Goal: Navigation & Orientation: Find specific page/section

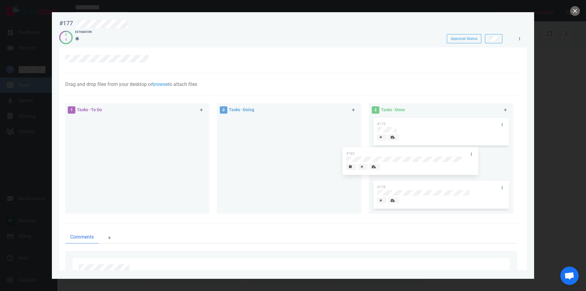
drag, startPoint x: 175, startPoint y: 123, endPoint x: 449, endPoint y: 153, distance: 275.2
click at [206, 148] on div "#180" at bounding box center [136, 133] width 137 height 32
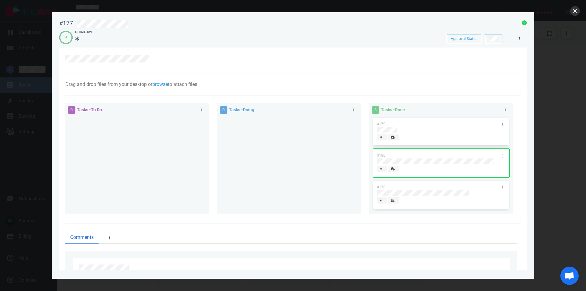
click at [575, 10] on button "close" at bounding box center [575, 11] width 10 height 10
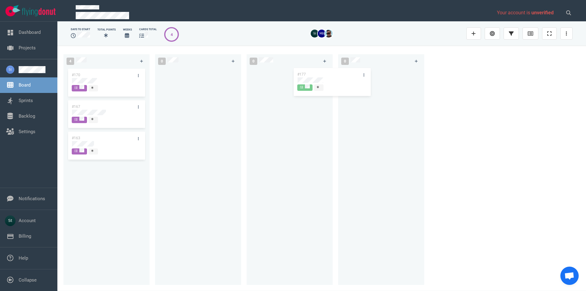
drag, startPoint x: 108, startPoint y: 92, endPoint x: 373, endPoint y: 87, distance: 265.2
click at [146, 87] on div "#177" at bounding box center [106, 83] width 79 height 32
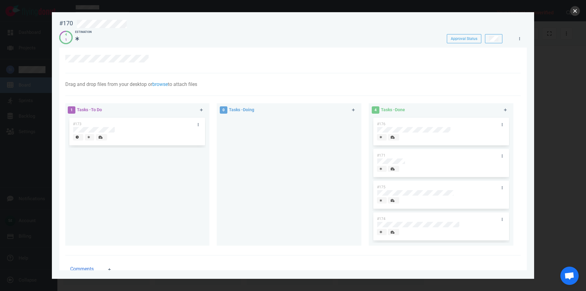
click at [576, 9] on button "close" at bounding box center [575, 11] width 10 height 10
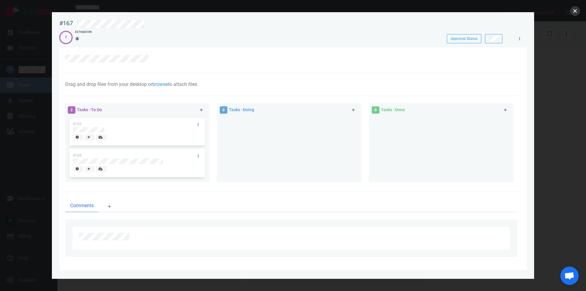
click at [574, 8] on button "close" at bounding box center [575, 11] width 10 height 10
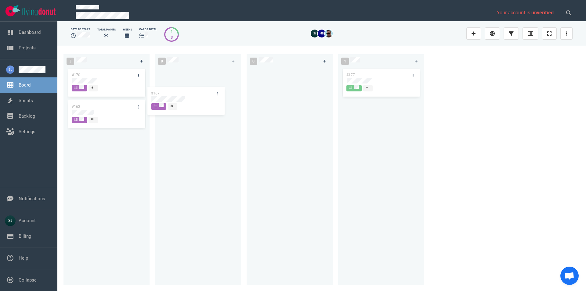
click at [204, 91] on div at bounding box center [198, 172] width 79 height 211
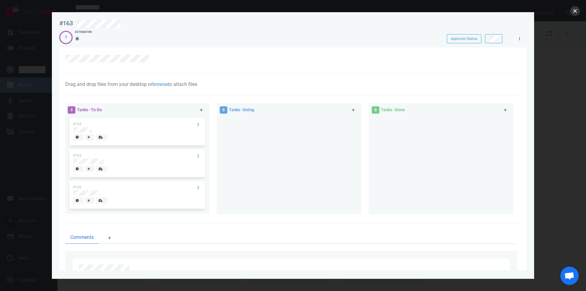
click at [575, 8] on button "close" at bounding box center [575, 11] width 10 height 10
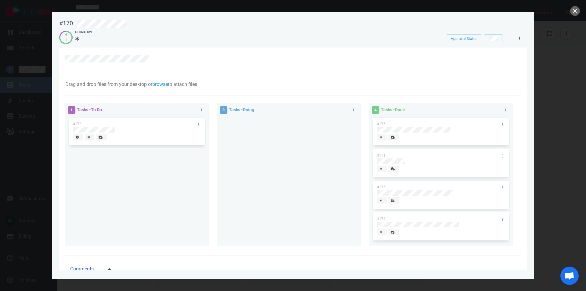
scroll to position [35, 0]
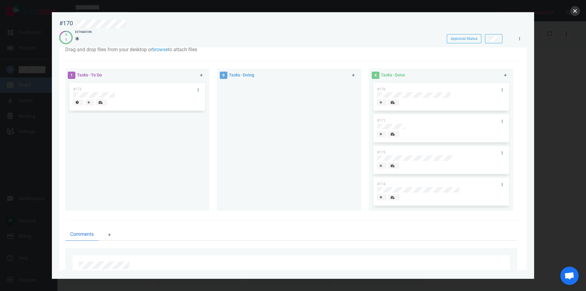
click at [574, 9] on button "close" at bounding box center [575, 11] width 10 height 10
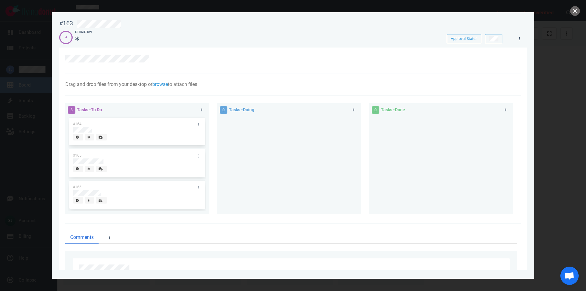
click at [578, 13] on button "close" at bounding box center [575, 11] width 10 height 10
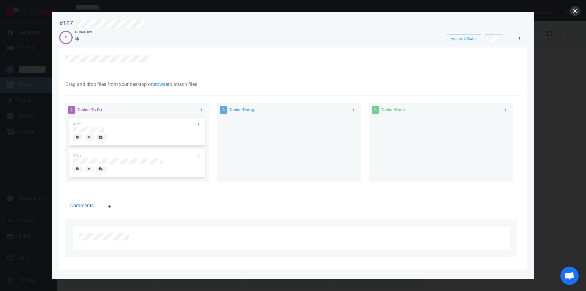
click at [573, 10] on button "close" at bounding box center [575, 11] width 10 height 10
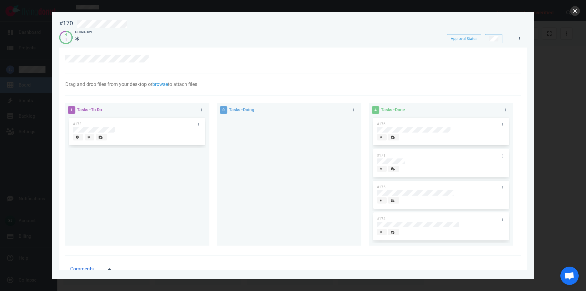
click at [575, 10] on button "close" at bounding box center [575, 11] width 10 height 10
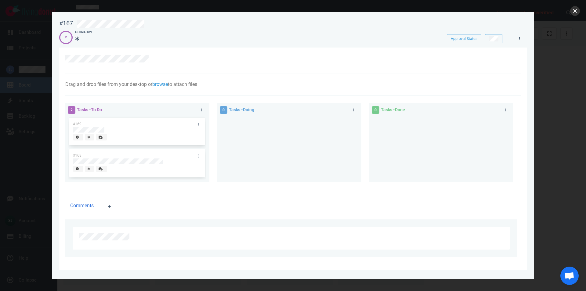
click at [573, 10] on button "close" at bounding box center [575, 11] width 10 height 10
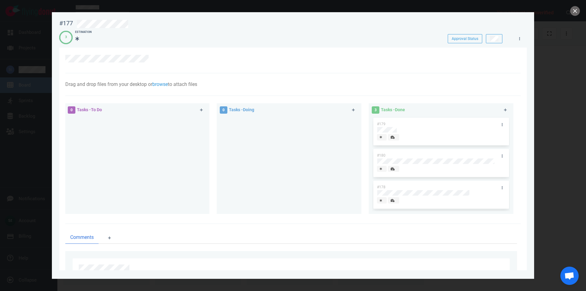
scroll to position [32, 0]
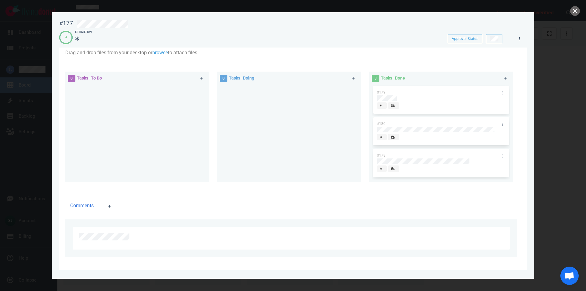
click at [580, 12] on div at bounding box center [293, 145] width 586 height 291
click at [573, 13] on button "close" at bounding box center [575, 11] width 10 height 10
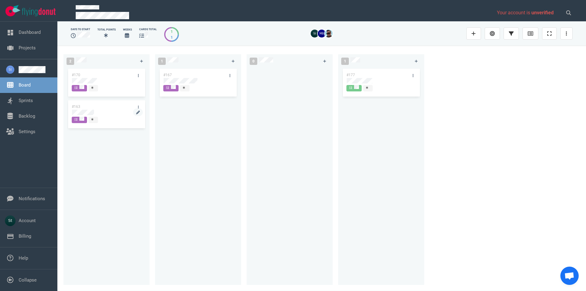
click at [95, 113] on div at bounding box center [106, 112] width 69 height 5
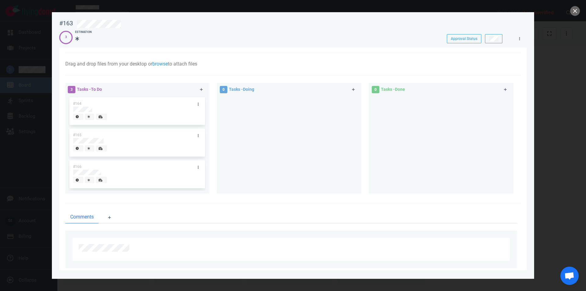
scroll to position [32, 0]
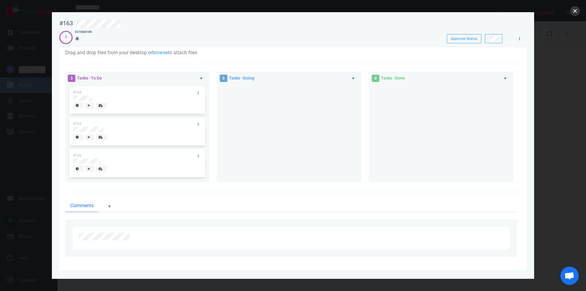
click at [577, 15] on button "close" at bounding box center [575, 11] width 10 height 10
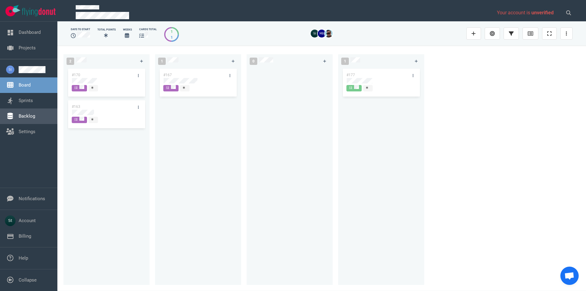
click at [35, 119] on link "Backlog" at bounding box center [27, 115] width 16 height 5
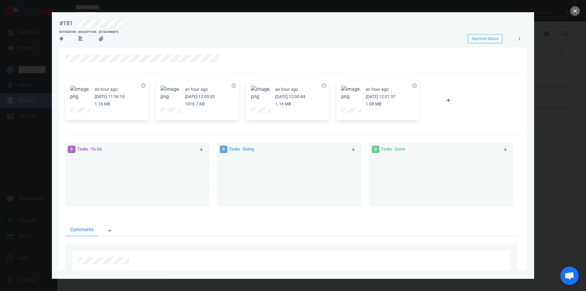
click at [86, 109] on link at bounding box center [80, 111] width 20 height 6
click at [574, 16] on div at bounding box center [293, 145] width 586 height 291
click at [574, 12] on button "close" at bounding box center [575, 11] width 10 height 10
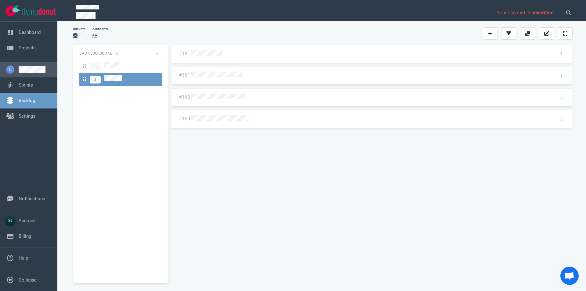
click at [40, 66] on link at bounding box center [36, 69] width 34 height 7
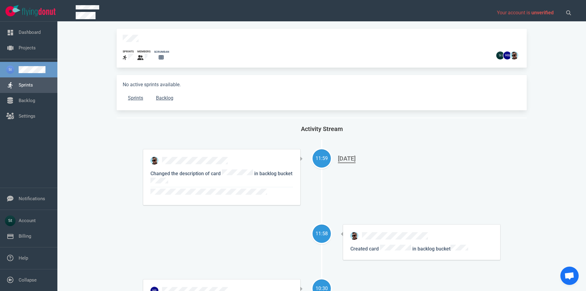
click at [33, 83] on link "Sprints" at bounding box center [26, 84] width 14 height 5
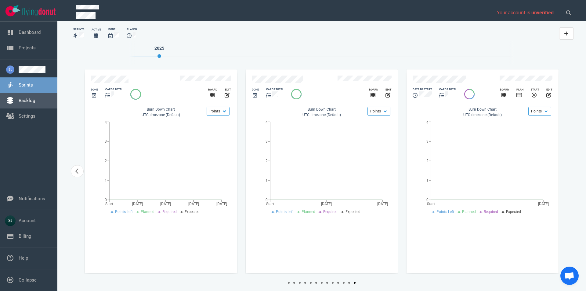
click at [34, 100] on link "Backlog" at bounding box center [27, 100] width 16 height 5
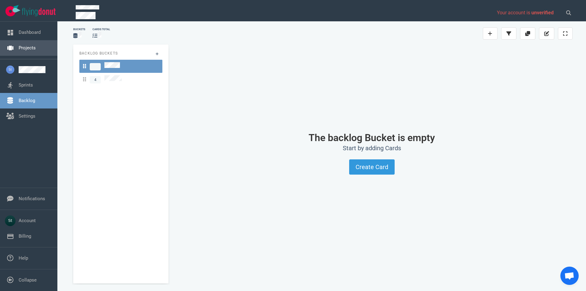
click at [36, 48] on link "Projects" at bounding box center [27, 47] width 17 height 5
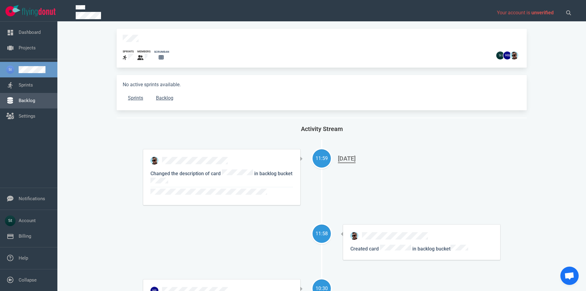
click at [31, 98] on link "Backlog" at bounding box center [27, 100] width 16 height 5
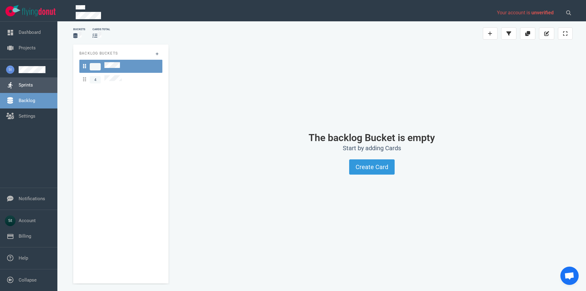
click at [31, 88] on link "Sprints" at bounding box center [26, 84] width 14 height 5
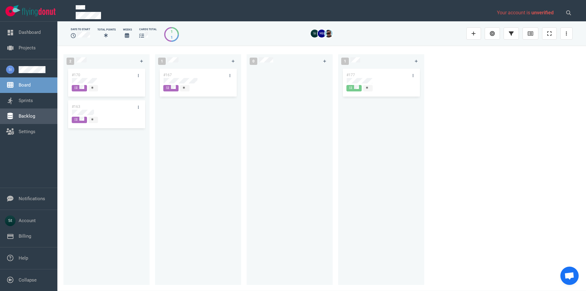
click at [35, 113] on link "Backlog" at bounding box center [27, 115] width 16 height 5
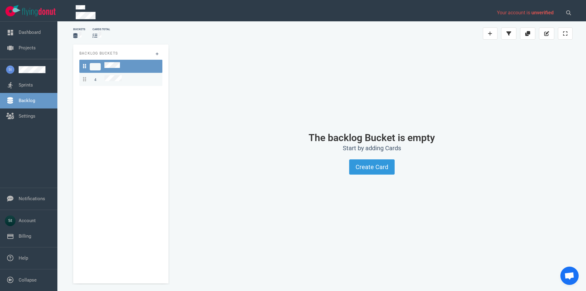
click at [102, 78] on span "4" at bounding box center [102, 79] width 39 height 8
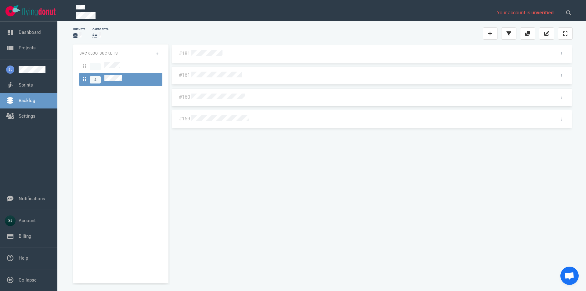
click at [204, 60] on div "#181" at bounding box center [371, 54] width 401 height 18
click at [204, 57] on div at bounding box center [370, 54] width 358 height 8
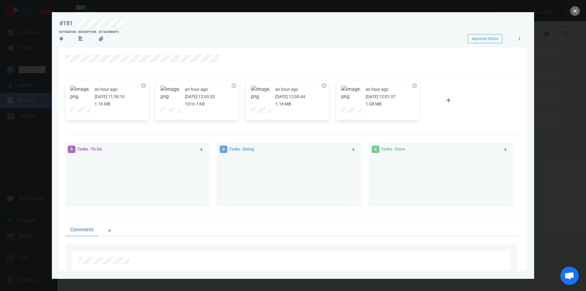
drag, startPoint x: 91, startPoint y: 86, endPoint x: 93, endPoint y: 93, distance: 7.0
click at [91, 88] on article "an hour ago Oct 03, 2025 11:59:10 1.16 MB" at bounding box center [106, 97] width 73 height 22
click at [89, 93] on article "an hour ago Oct 03, 2025 11:59:10 1.16 MB" at bounding box center [106, 97] width 73 height 22
click at [87, 93] on button "Zoom image" at bounding box center [80, 93] width 20 height 15
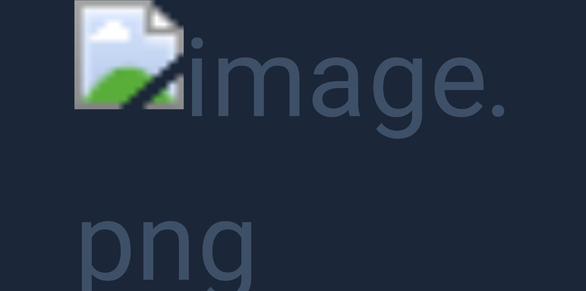
click at [87, 93] on button "Unzoom image" at bounding box center [293, 145] width 586 height 291
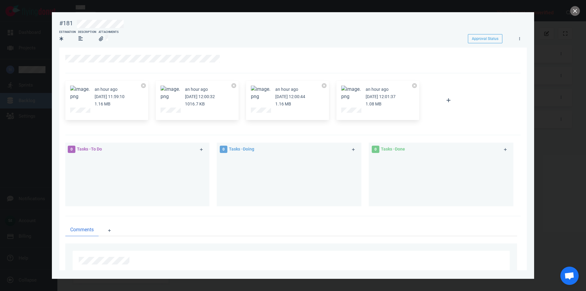
click at [177, 89] on button "Zoom image" at bounding box center [170, 93] width 20 height 15
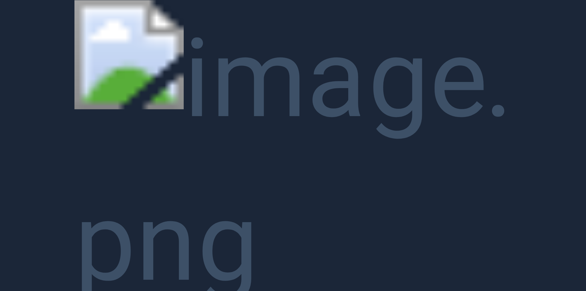
click at [178, 95] on button "Unzoom image" at bounding box center [293, 145] width 586 height 291
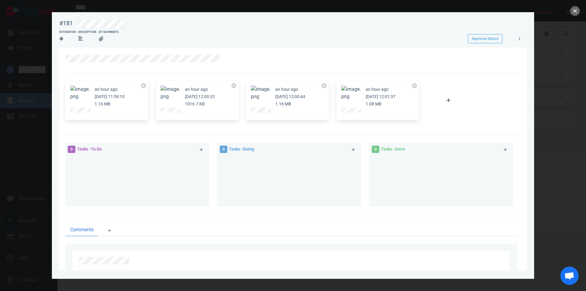
click at [248, 95] on div "an hour ago Oct 03, 2025 12:00:44 1.16 MB" at bounding box center [287, 101] width 83 height 40
click at [260, 92] on button "Zoom image" at bounding box center [261, 93] width 20 height 15
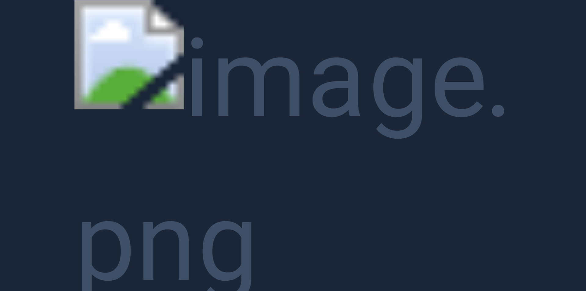
click at [262, 96] on button "Unzoom image" at bounding box center [293, 145] width 586 height 291
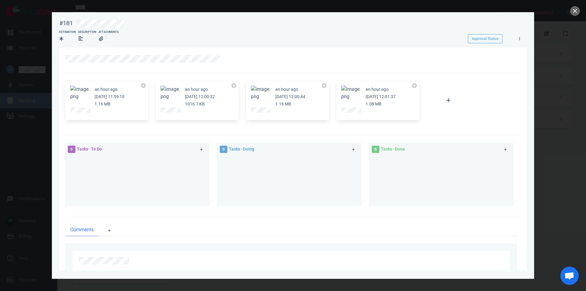
click at [349, 92] on button "Zoom image" at bounding box center [351, 93] width 20 height 15
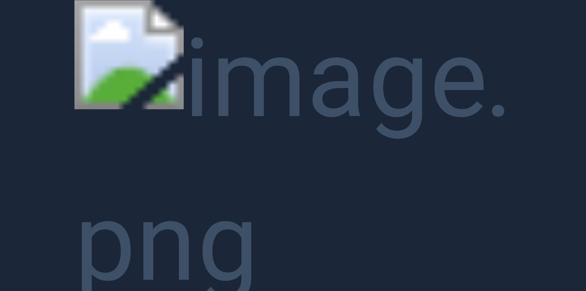
click at [349, 92] on button "Unzoom image" at bounding box center [293, 145] width 586 height 291
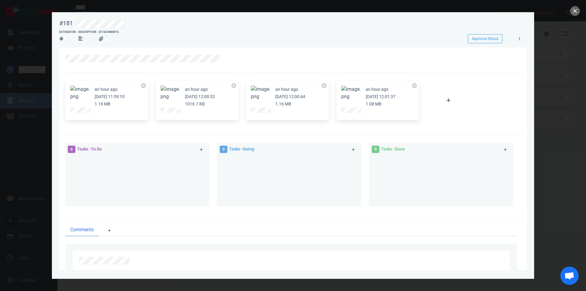
click at [77, 93] on button "Zoom image" at bounding box center [80, 93] width 20 height 15
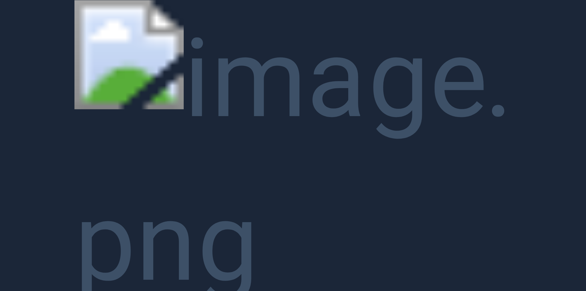
click at [513, 57] on button "Unzoom image" at bounding box center [293, 145] width 586 height 291
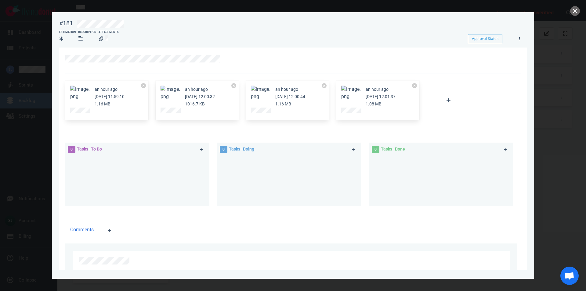
click at [169, 108] on div at bounding box center [196, 111] width 73 height 7
click at [175, 93] on button "Zoom image" at bounding box center [170, 93] width 20 height 15
click at [574, 14] on button "close" at bounding box center [575, 11] width 10 height 10
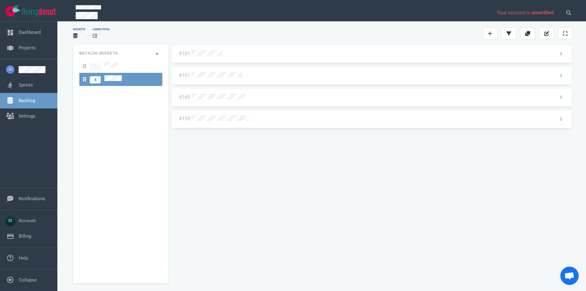
click at [225, 115] on div at bounding box center [370, 119] width 358 height 8
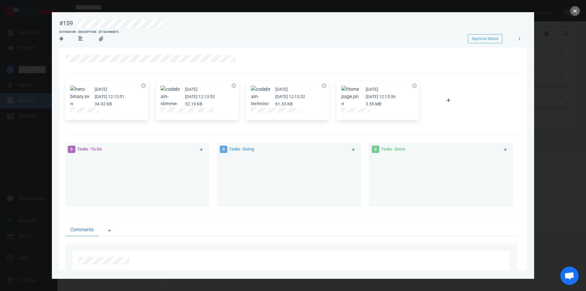
drag, startPoint x: 577, startPoint y: 12, endPoint x: 563, endPoint y: 14, distance: 13.8
click at [577, 12] on button "close" at bounding box center [575, 11] width 10 height 10
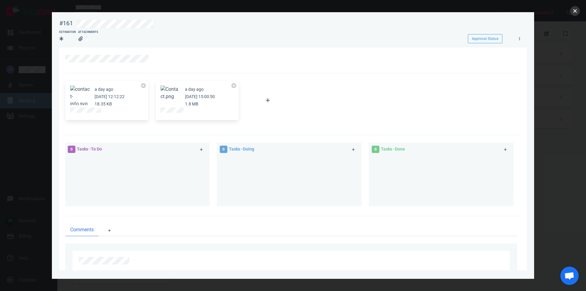
click at [574, 13] on button "close" at bounding box center [575, 11] width 10 height 10
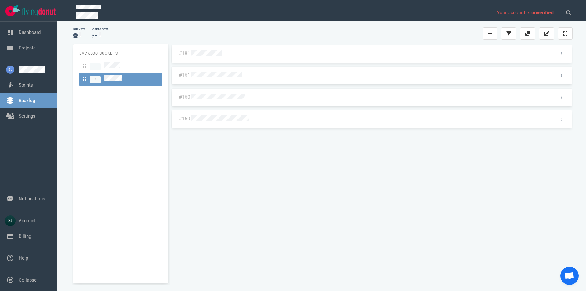
click at [223, 94] on div at bounding box center [370, 98] width 358 height 8
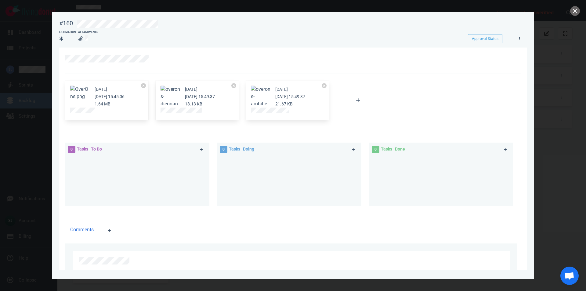
click at [81, 109] on link at bounding box center [82, 111] width 24 height 6
click at [576, 11] on button "close" at bounding box center [575, 11] width 10 height 10
click at [581, 9] on div at bounding box center [293, 145] width 586 height 291
click at [578, 9] on button "close" at bounding box center [575, 11] width 10 height 10
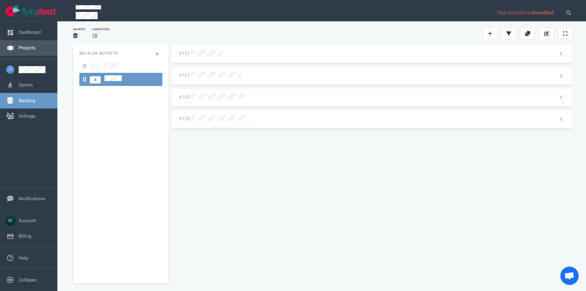
click at [26, 51] on link "Projects" at bounding box center [27, 47] width 17 height 5
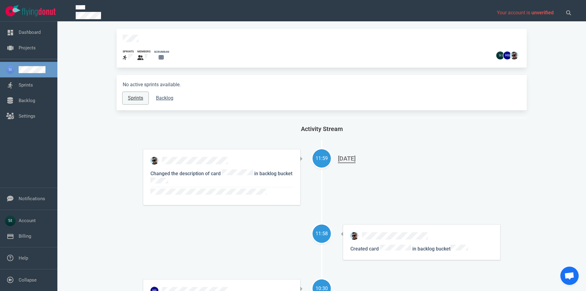
click at [127, 96] on link "Sprints" at bounding box center [136, 98] width 26 height 12
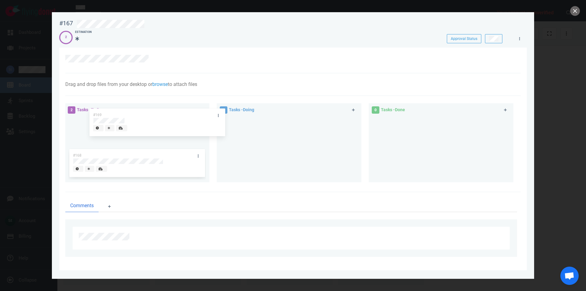
drag, startPoint x: 146, startPoint y: 126, endPoint x: 164, endPoint y: 118, distance: 20.1
click at [164, 118] on div "#169" at bounding box center [136, 133] width 137 height 32
click at [573, 12] on button "close" at bounding box center [575, 11] width 10 height 10
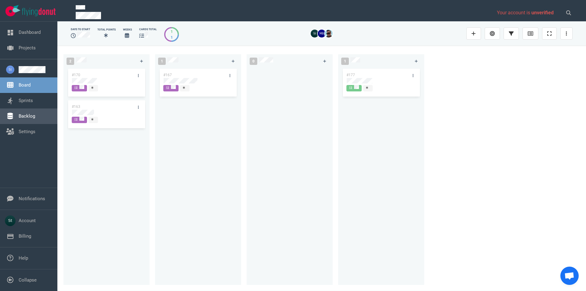
click at [28, 116] on link "Backlog" at bounding box center [27, 115] width 16 height 5
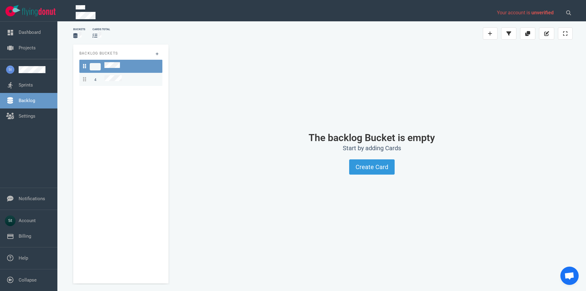
click at [133, 75] on div "4" at bounding box center [121, 79] width 76 height 8
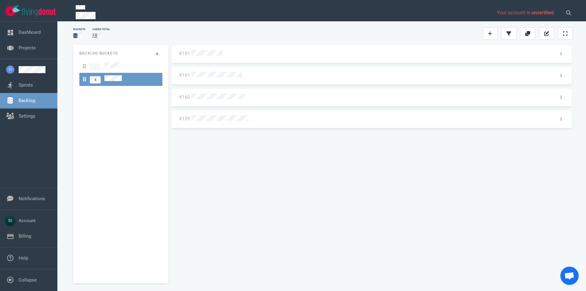
click at [209, 101] on div at bounding box center [370, 96] width 361 height 13
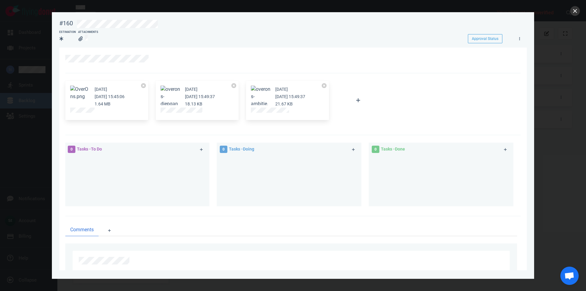
drag, startPoint x: 572, startPoint y: 5, endPoint x: 578, endPoint y: 8, distance: 7.1
click at [572, 6] on div at bounding box center [293, 145] width 586 height 291
click at [578, 8] on button "close" at bounding box center [575, 11] width 10 height 10
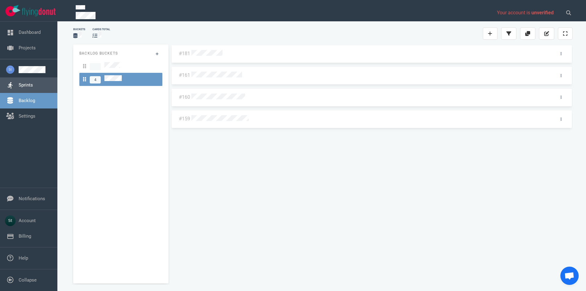
click at [21, 82] on link "Sprints" at bounding box center [26, 84] width 14 height 5
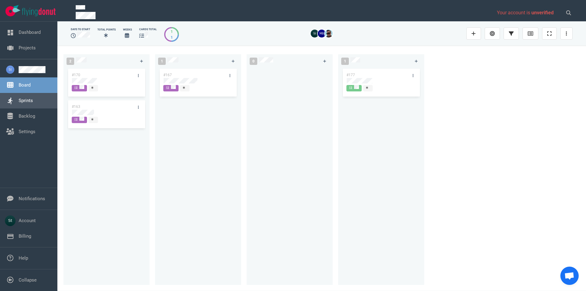
click at [33, 98] on link "Sprints" at bounding box center [26, 100] width 14 height 5
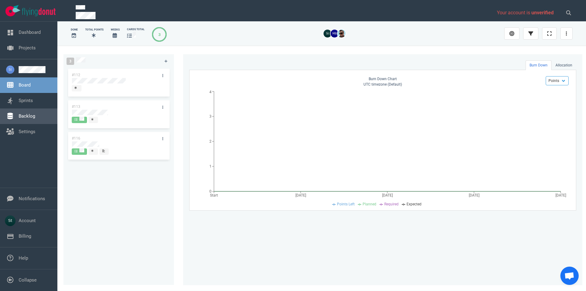
click at [34, 119] on link "Backlog" at bounding box center [27, 115] width 16 height 5
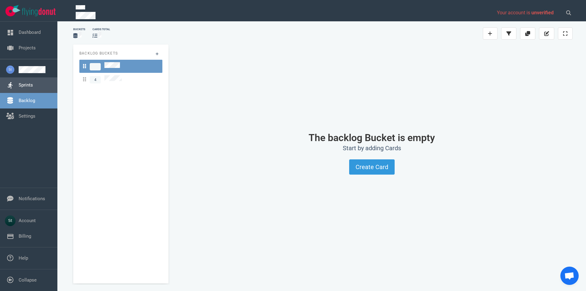
click at [28, 88] on link "Sprints" at bounding box center [26, 84] width 14 height 5
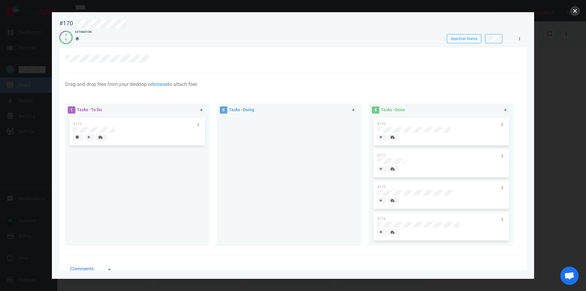
click at [578, 8] on button "close" at bounding box center [575, 11] width 10 height 10
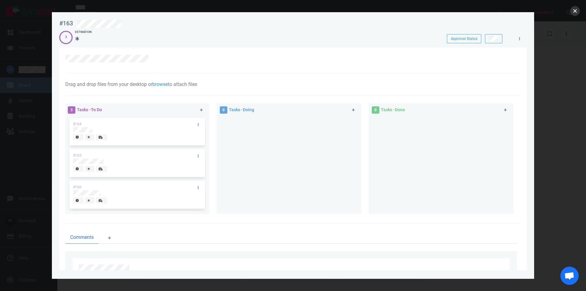
click at [575, 12] on button "close" at bounding box center [575, 11] width 10 height 10
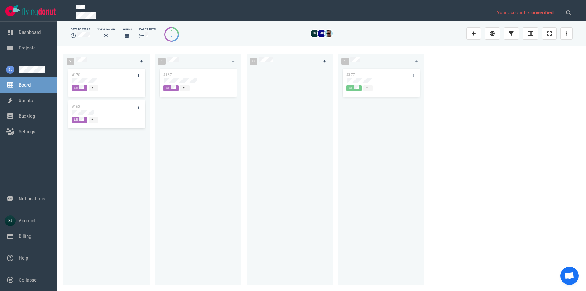
click at [195, 77] on div "#167" at bounding box center [192, 75] width 65 height 13
